Goal: Information Seeking & Learning: Learn about a topic

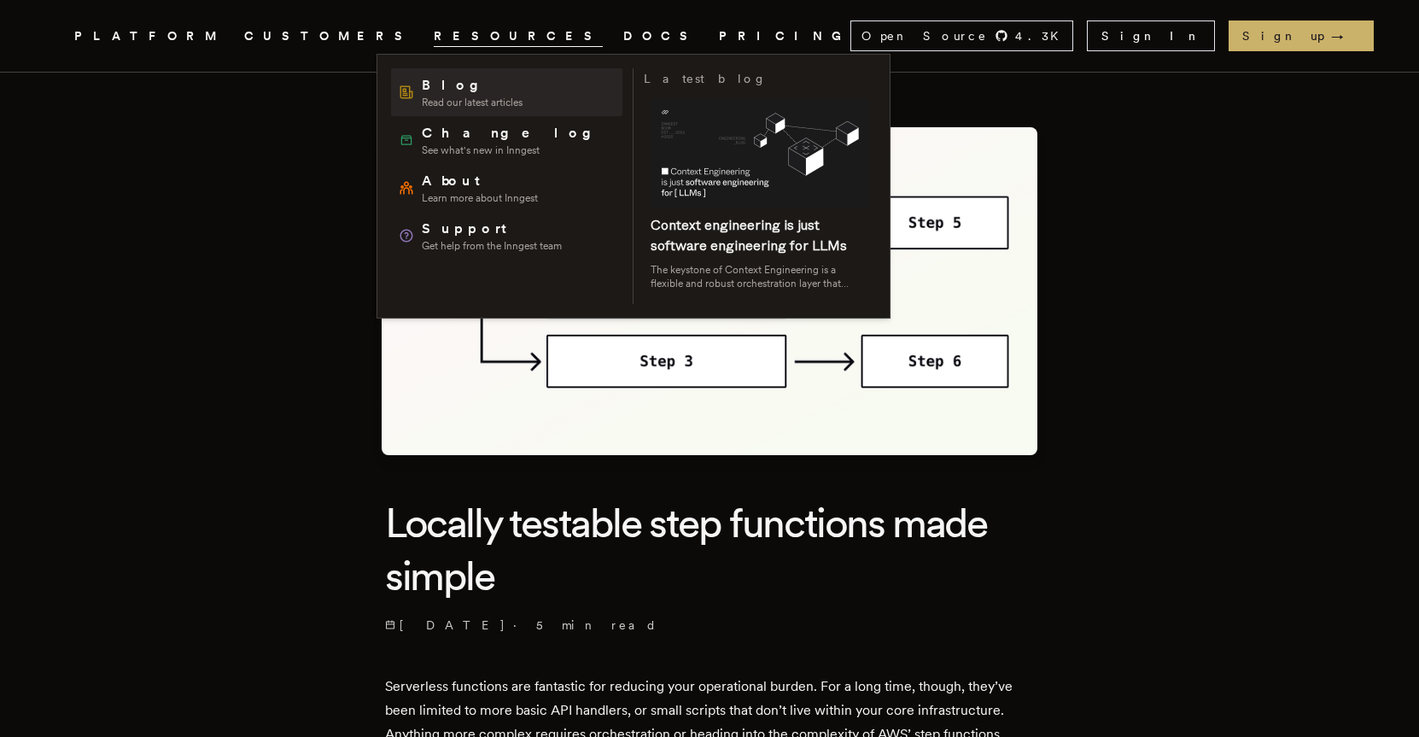
click at [450, 92] on span "Blog" at bounding box center [472, 85] width 101 height 20
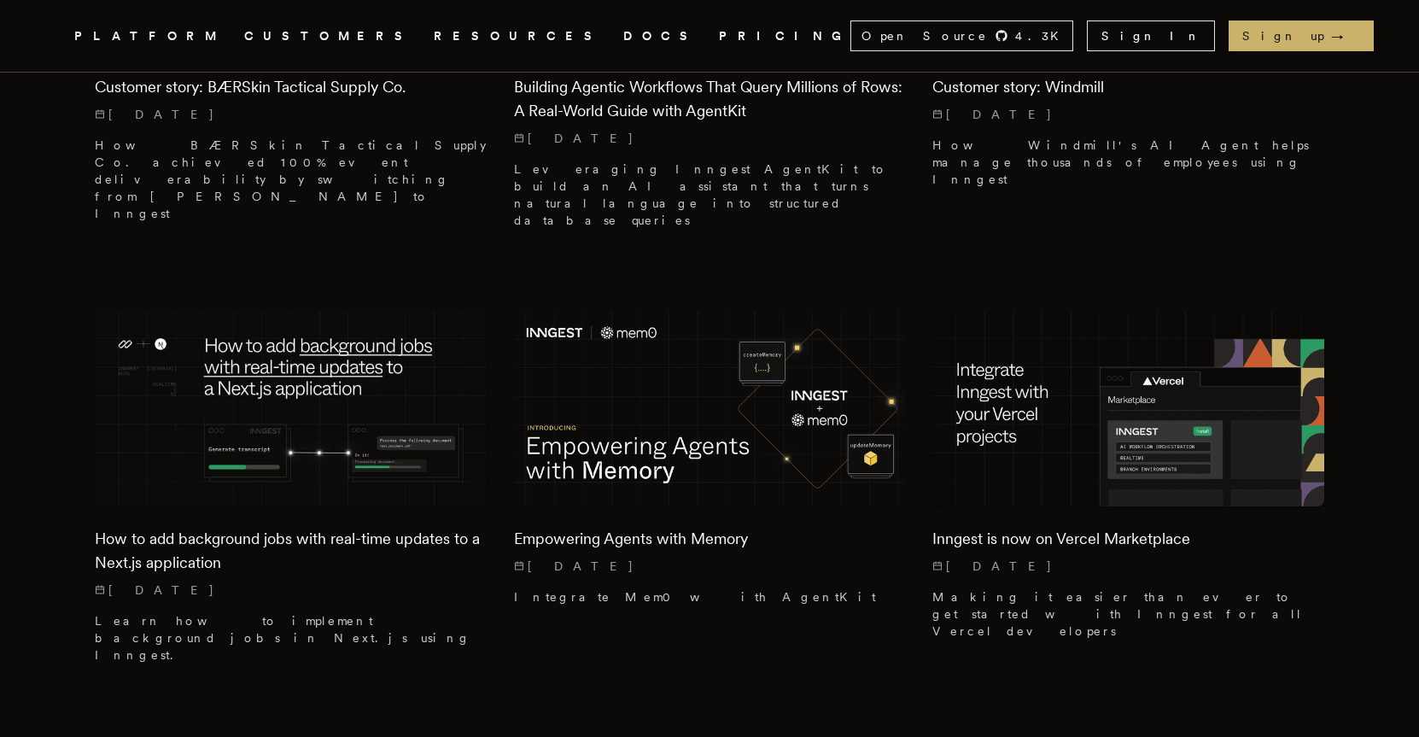
scroll to position [1273, 0]
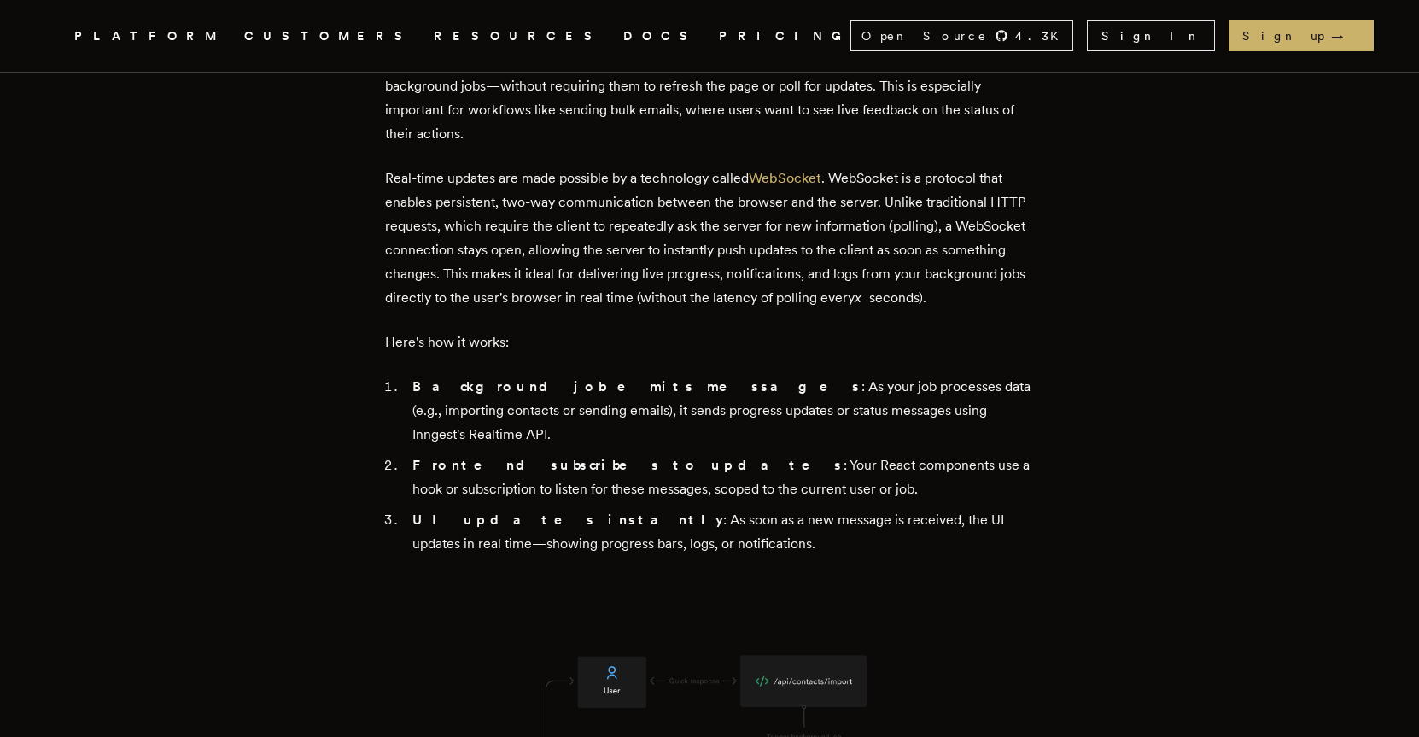
scroll to position [3639, 0]
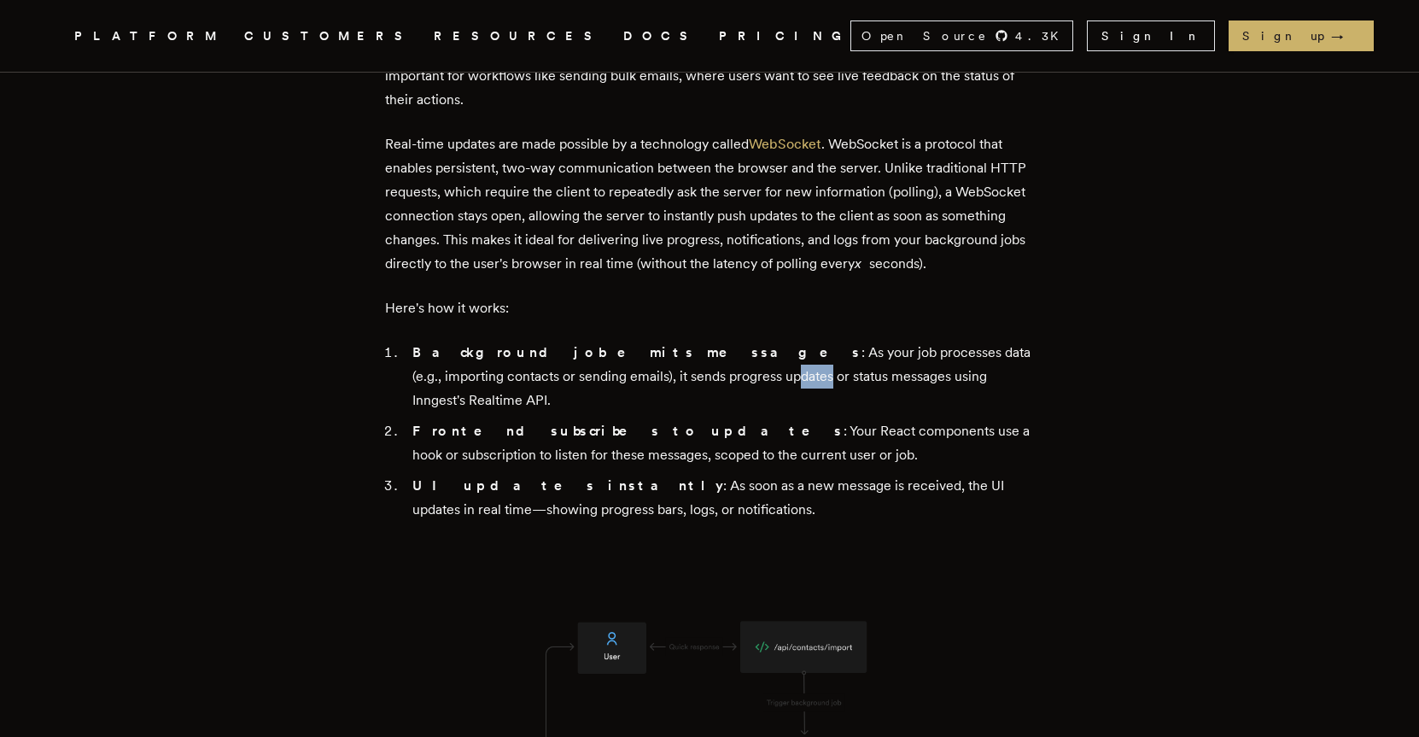
drag, startPoint x: 589, startPoint y: 516, endPoint x: 620, endPoint y: 516, distance: 30.7
click at [620, 412] on li "Background job emits messages : As your job processes data (e.g., importing con…" at bounding box center [720, 377] width 627 height 72
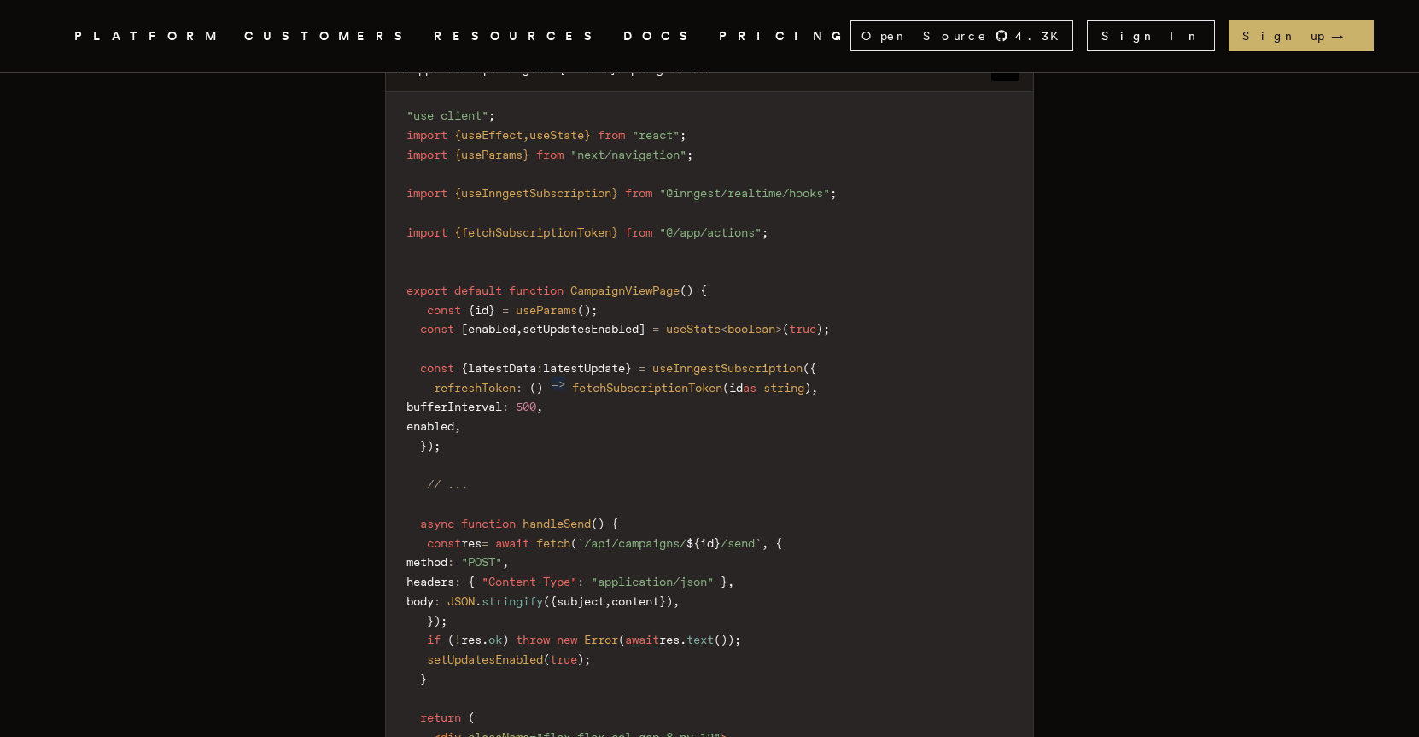
scroll to position [14351, 0]
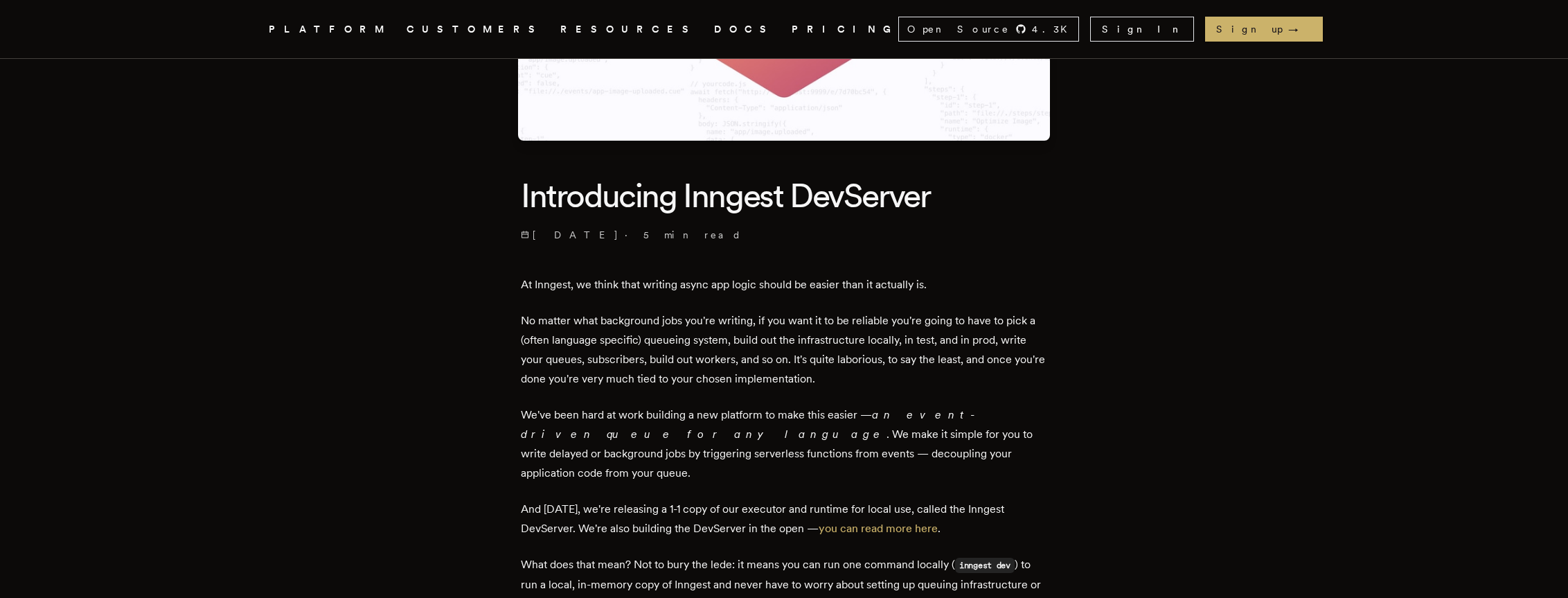
scroll to position [239, 0]
